Goal: Ask a question

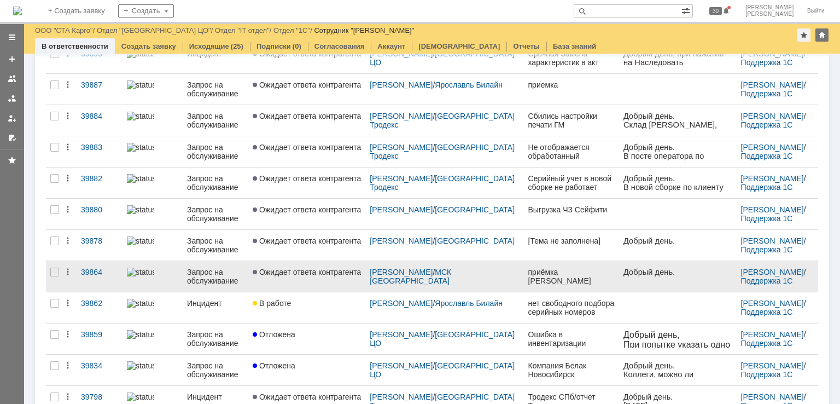
scroll to position [346, 0]
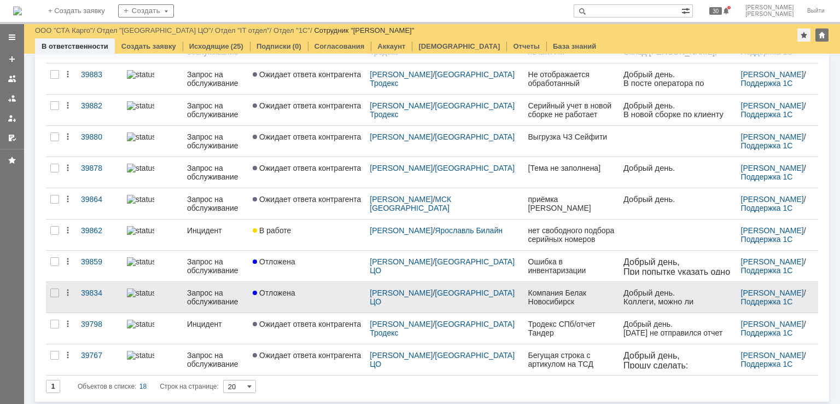
click at [331, 295] on link "Отложена" at bounding box center [306, 297] width 117 height 31
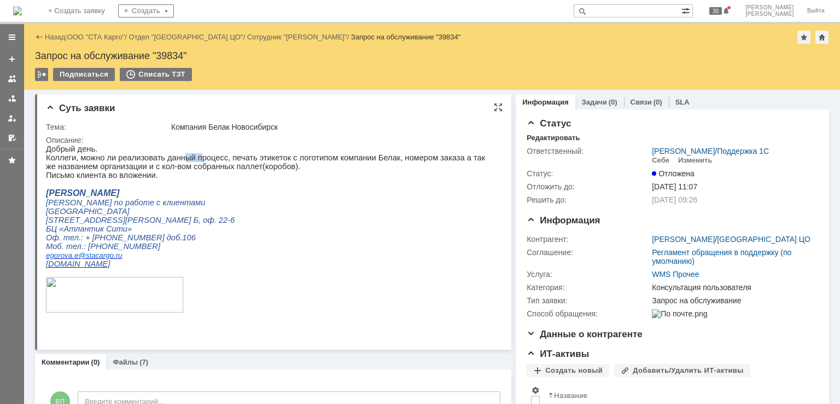
drag, startPoint x: 173, startPoint y: 162, endPoint x: 190, endPoint y: 162, distance: 17.5
click at [190, 162] on p "Коллеги, можно ли реализовать данный процесс, печать этикеток с логотипом компа…" at bounding box center [269, 162] width 447 height 18
click at [245, 165] on p "Коллеги, можно ли реализовать данный процесс, печать этикеток с логотипом компа…" at bounding box center [269, 162] width 447 height 18
click at [74, 38] on link "ООО "СТА Карго"" at bounding box center [96, 37] width 58 height 8
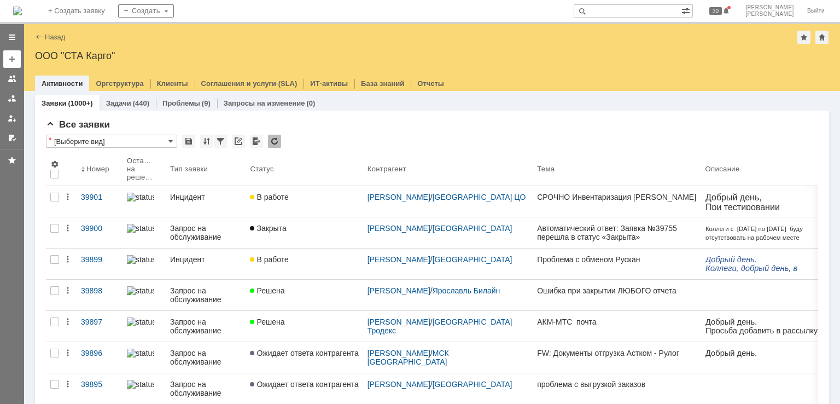
click at [13, 56] on div at bounding box center [12, 59] width 9 height 9
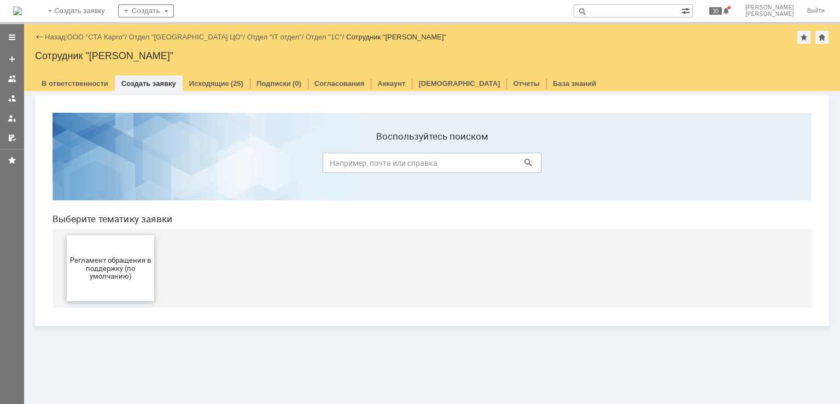
click at [135, 261] on span "Регламент обращения в поддержку (по умолчанию)" at bounding box center [110, 267] width 81 height 25
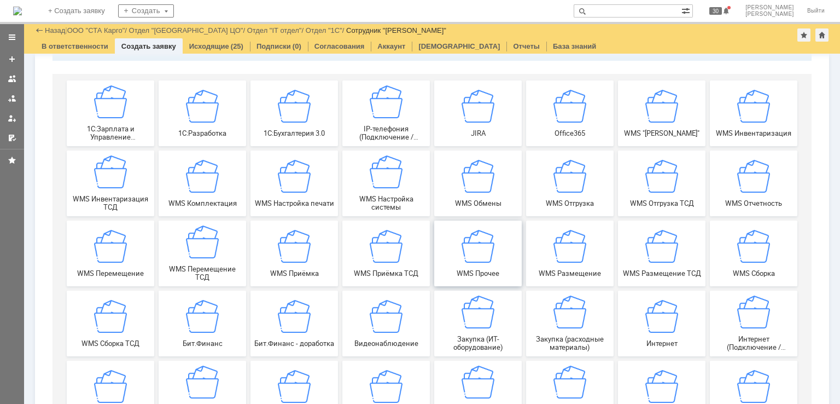
scroll to position [56, 0]
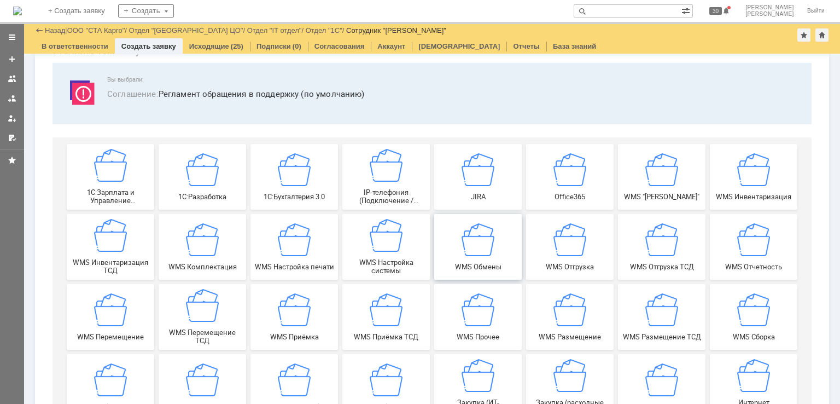
click at [478, 258] on div "WMS Обмены" at bounding box center [478, 247] width 81 height 48
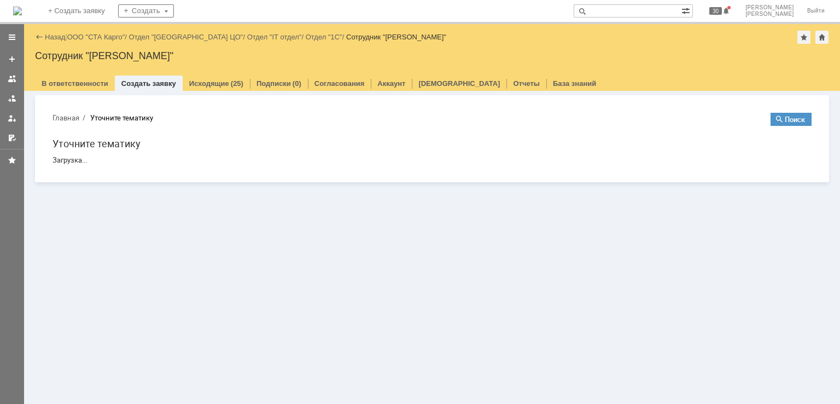
scroll to position [0, 0]
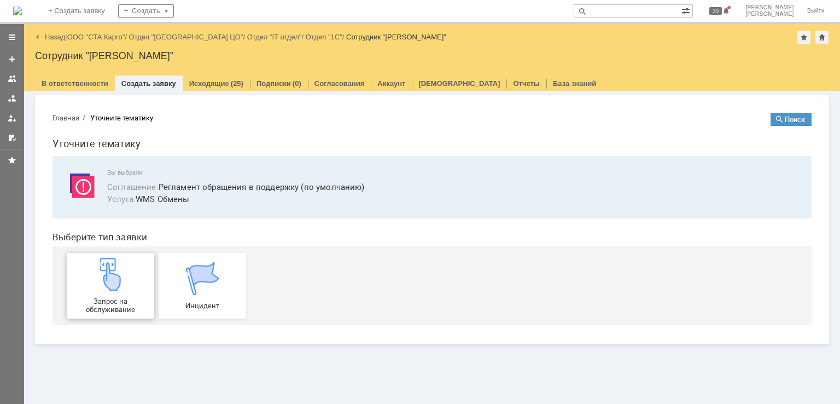
click at [123, 278] on img at bounding box center [110, 274] width 33 height 33
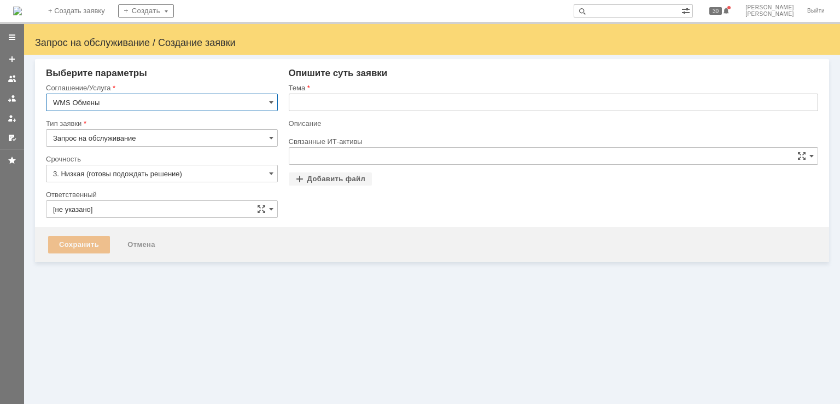
type input "[нет элементов]"
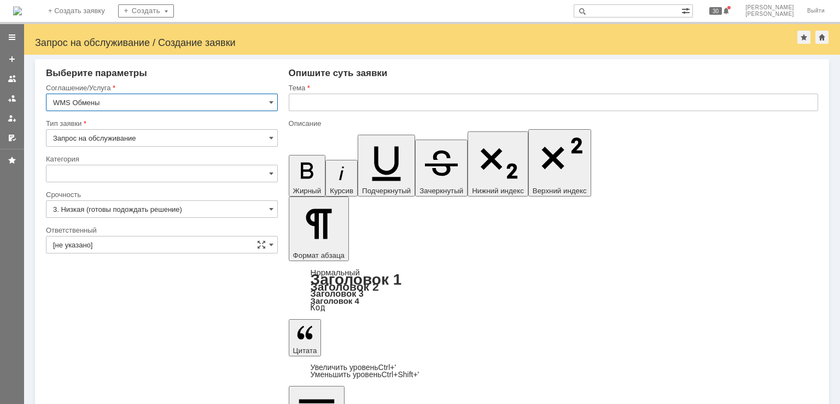
type input "[не указано]"
click at [404, 98] on input "text" at bounding box center [554, 103] width 530 height 18
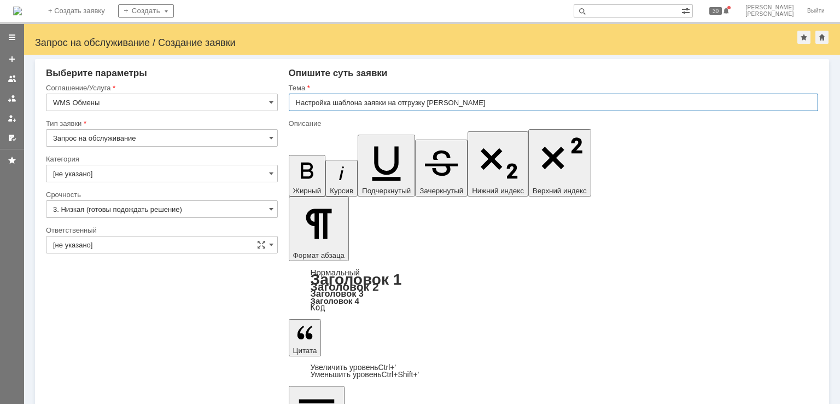
type input "Настройка шаблона заявки на отгрузку Смарт Линк"
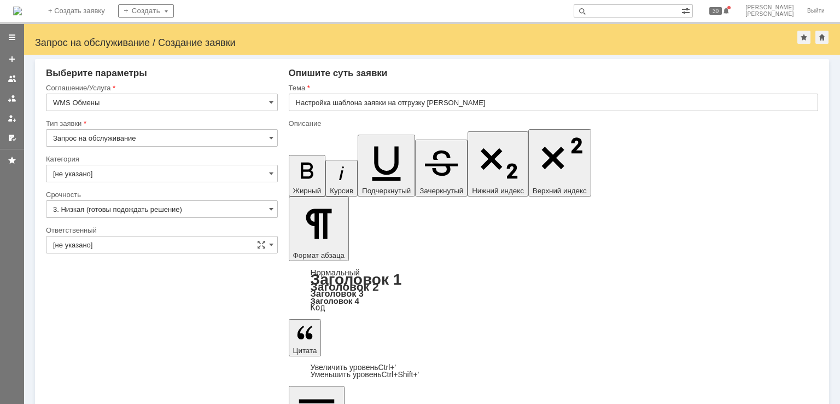
drag, startPoint x: 344, startPoint y: 3301, endPoint x: 352, endPoint y: 3300, distance: 8.8
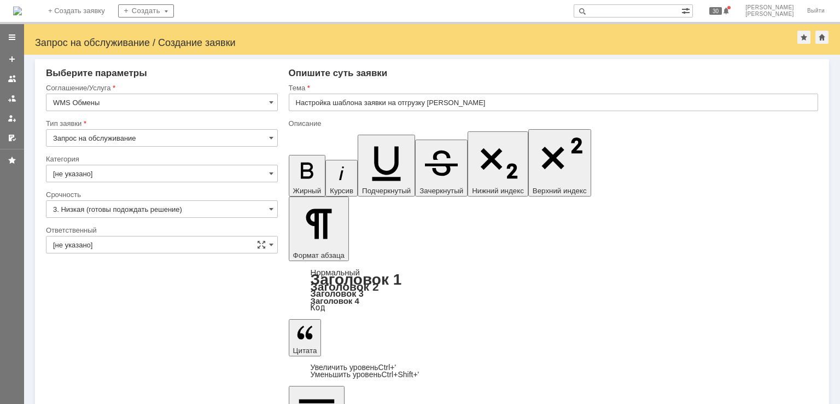
drag, startPoint x: 416, startPoint y: 3303, endPoint x: 377, endPoint y: 3303, distance: 39.4
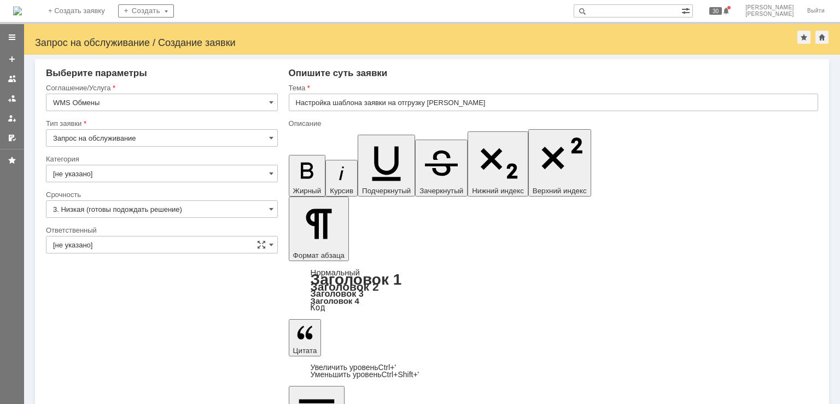
drag, startPoint x: 388, startPoint y: 3353, endPoint x: 294, endPoint y: 3352, distance: 94.6
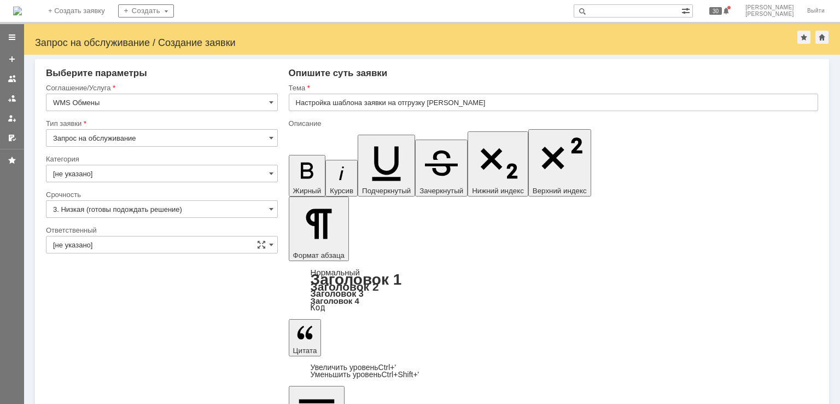
click at [486, 107] on input "Настройка шаблона заявки на отгрузку Смарт Линк" at bounding box center [554, 103] width 530 height 18
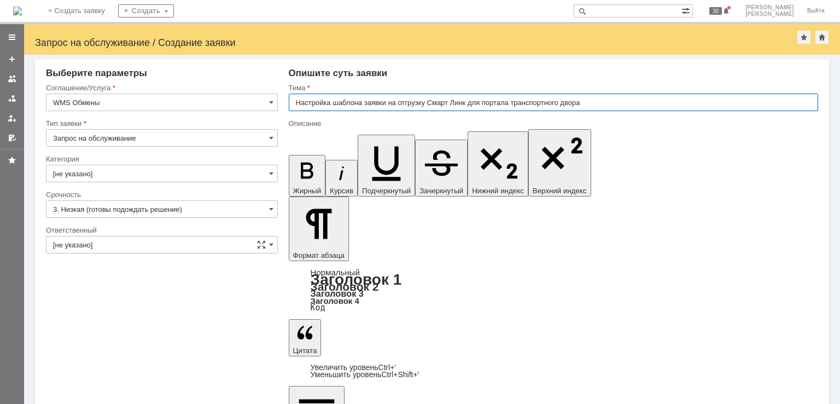
type input "Настройка шаблона заявки на отгрузку Смарт Линк для портала транспортного двора"
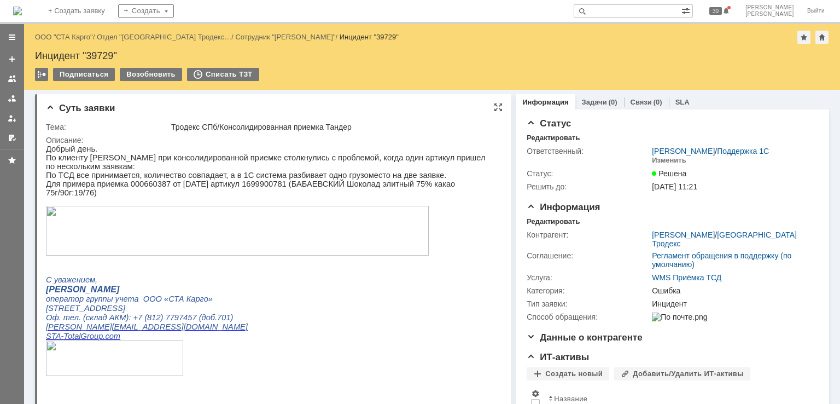
click at [201, 403] on p at bounding box center [269, 400] width 447 height 9
